Goal: Transaction & Acquisition: Book appointment/travel/reservation

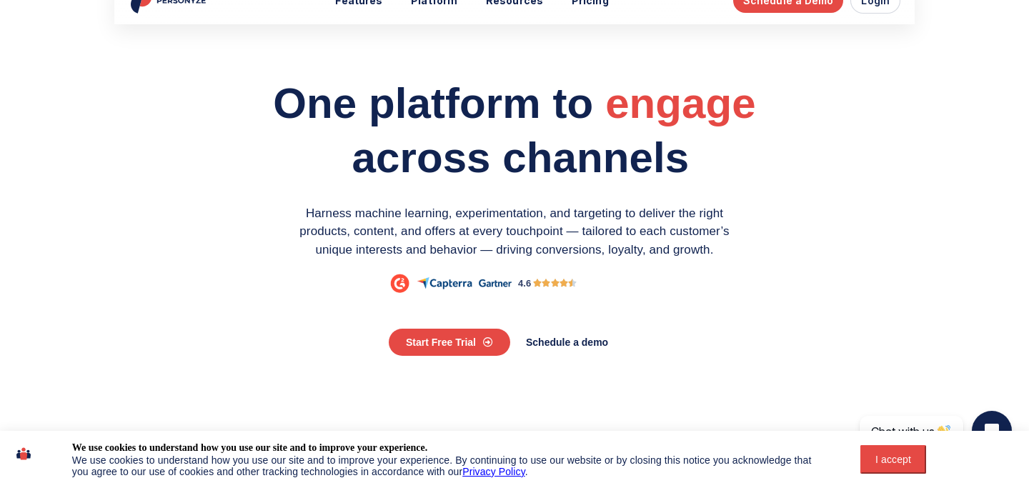
scroll to position [3, 0]
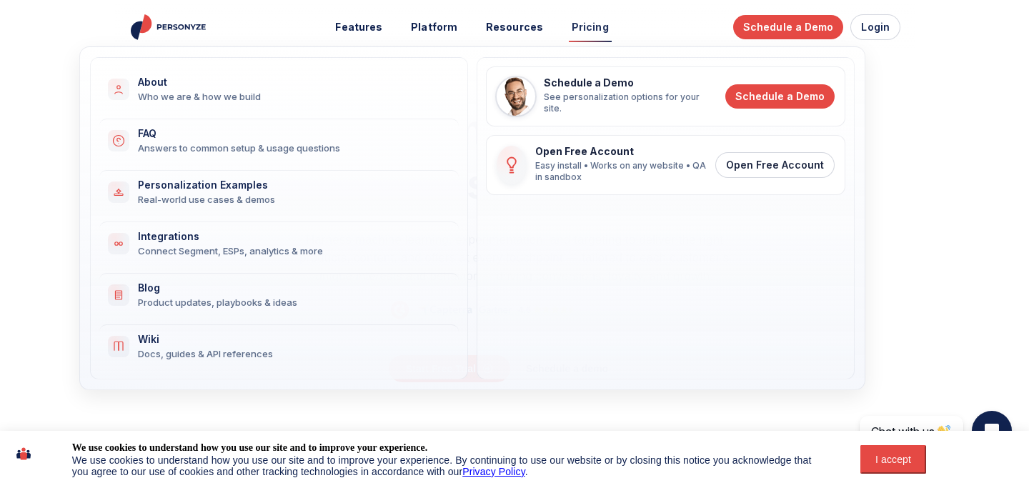
click at [594, 26] on link "Pricing" at bounding box center [589, 27] width 57 height 26
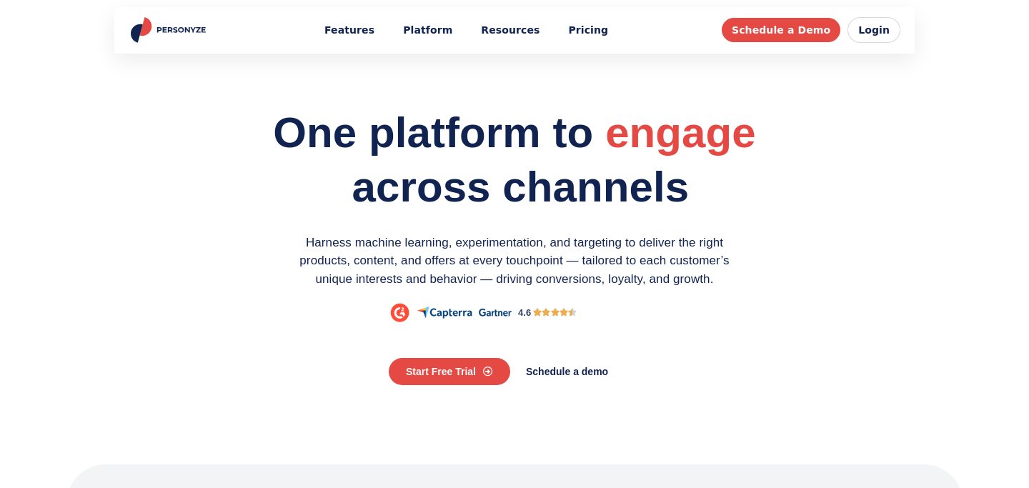
scroll to position [104, 0]
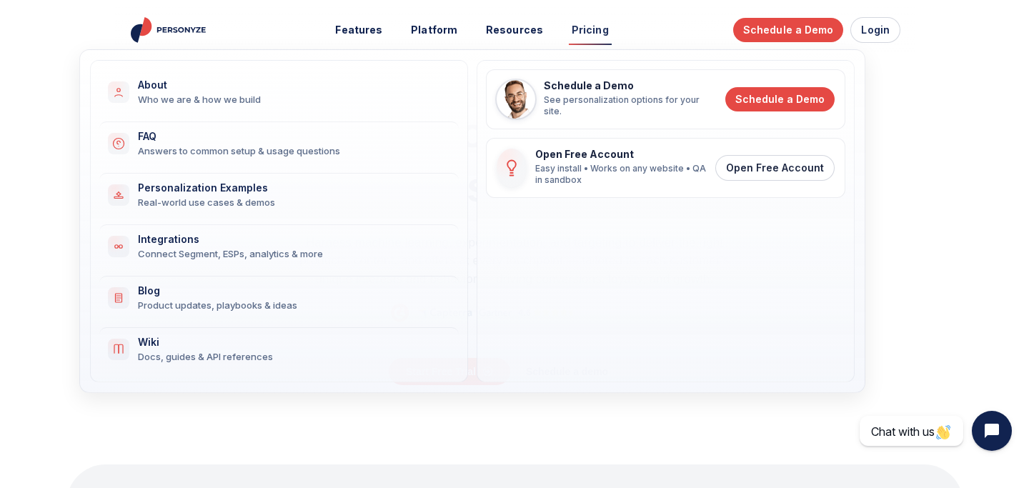
click at [585, 29] on link "Pricing" at bounding box center [589, 30] width 57 height 26
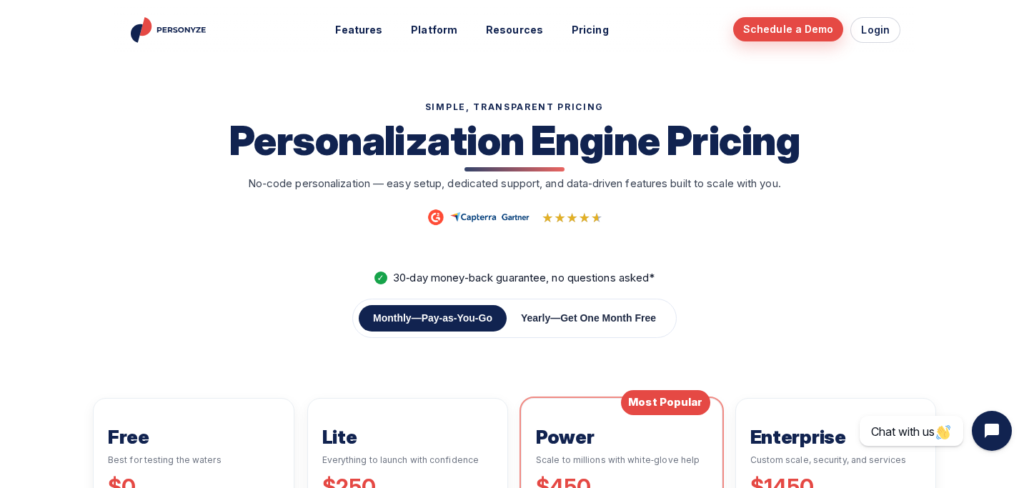
click at [784, 32] on link "Schedule a Demo" at bounding box center [788, 29] width 111 height 24
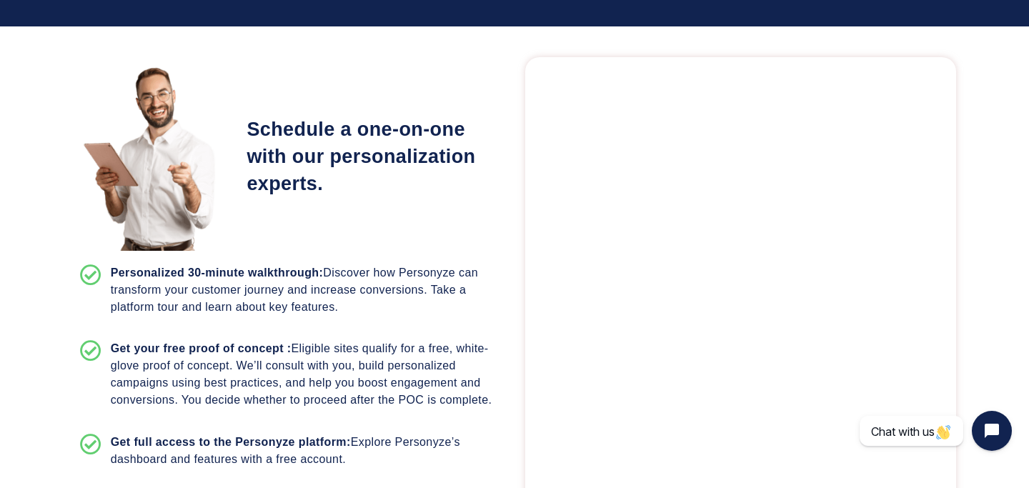
scroll to position [212, 0]
